Goal: Task Accomplishment & Management: Complete application form

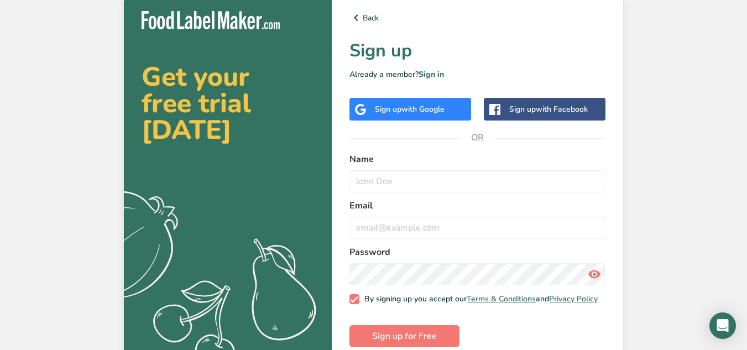
click at [402, 102] on div "Sign up with Google" at bounding box center [411, 109] width 122 height 23
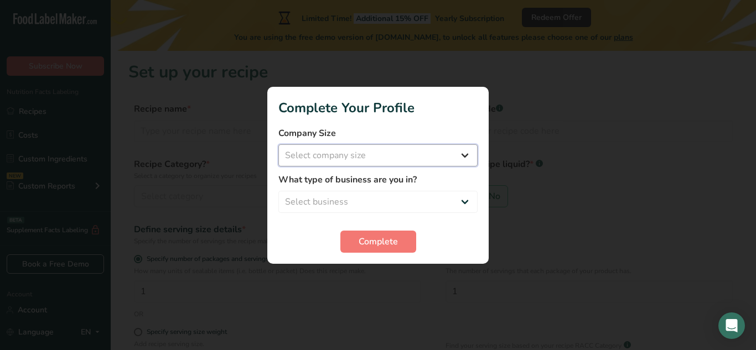
click at [334, 152] on select "Select company size Fewer than 10 Employees 10 to 50 Employees 51 to 500 Employ…" at bounding box center [377, 155] width 199 height 22
select select "1"
click at [278, 144] on select "Select company size Fewer than 10 Employees 10 to 50 Employees 51 to 500 Employ…" at bounding box center [377, 155] width 199 height 22
click at [361, 197] on select "Select business Packaged Food Manufacturer Restaurant & Cafe Bakery Meal Plans …" at bounding box center [377, 202] width 199 height 22
select select "5"
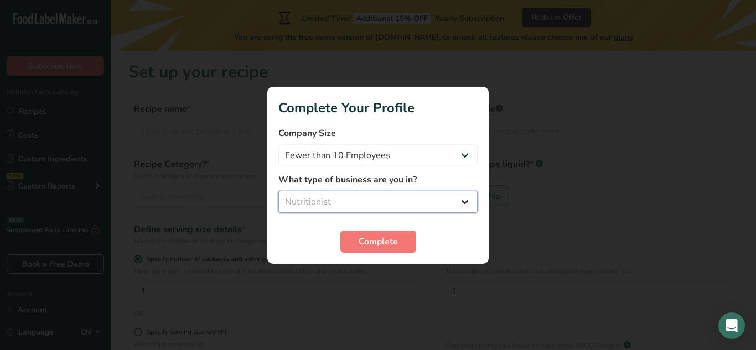
click at [278, 191] on select "Select business Packaged Food Manufacturer Restaurant & Cafe Bakery Meal Plans …" at bounding box center [377, 202] width 199 height 22
click at [372, 240] on span "Complete" at bounding box center [378, 241] width 39 height 13
